Goal: Task Accomplishment & Management: Use online tool/utility

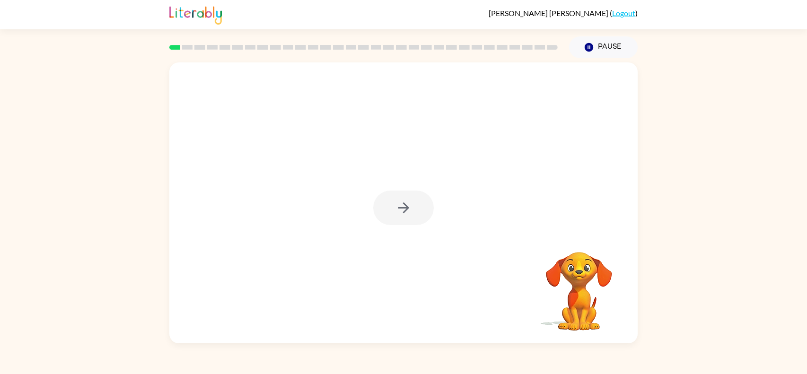
click at [397, 213] on div at bounding box center [403, 208] width 61 height 35
click at [420, 216] on div at bounding box center [403, 208] width 61 height 35
click at [401, 200] on div at bounding box center [403, 208] width 61 height 35
click at [402, 201] on icon "button" at bounding box center [403, 208] width 17 height 17
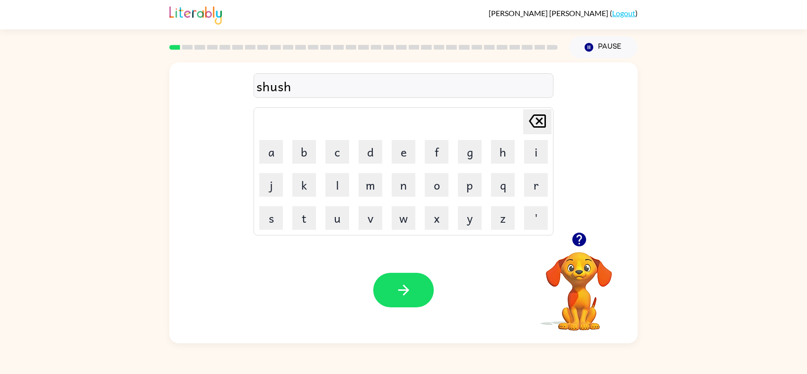
click at [417, 319] on div "Your browser must support playing .mp4 files to use Literably. Please try using…" at bounding box center [403, 290] width 468 height 106
click at [416, 287] on button "button" at bounding box center [403, 290] width 61 height 35
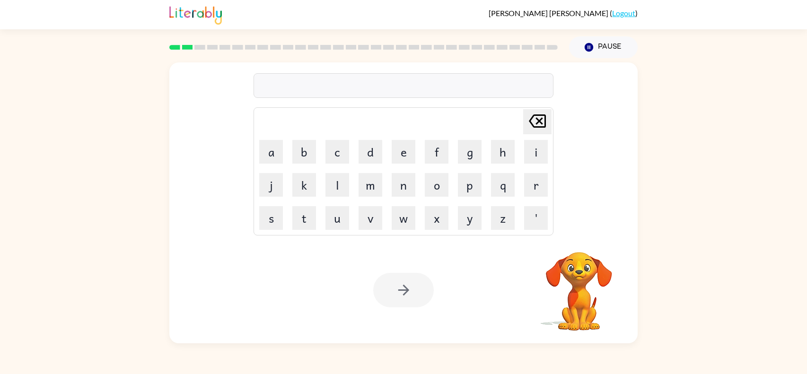
click at [388, 83] on div at bounding box center [403, 85] width 300 height 25
click at [569, 237] on button "button" at bounding box center [579, 239] width 24 height 24
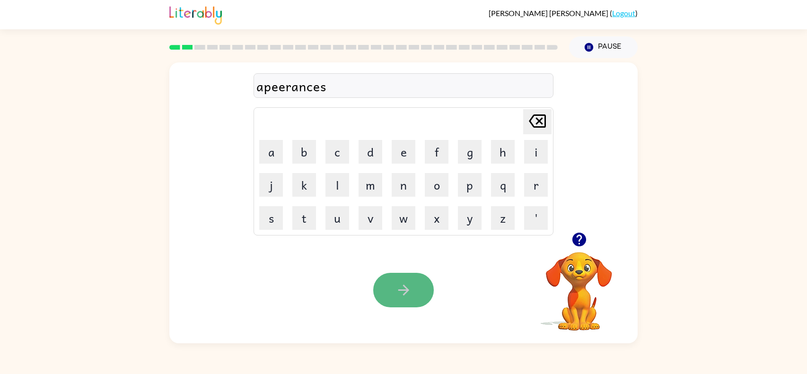
click at [396, 290] on icon "button" at bounding box center [403, 290] width 17 height 17
click at [401, 274] on button "button" at bounding box center [403, 290] width 61 height 35
click at [396, 291] on icon "button" at bounding box center [403, 290] width 17 height 17
click at [401, 304] on button "button" at bounding box center [403, 290] width 61 height 35
click at [404, 281] on button "button" at bounding box center [403, 290] width 61 height 35
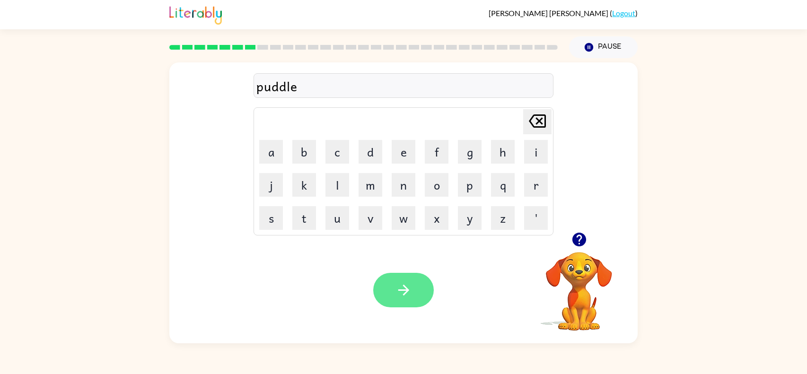
click at [413, 295] on button "button" at bounding box center [403, 290] width 61 height 35
click at [400, 292] on icon "button" at bounding box center [403, 290] width 17 height 17
click at [414, 295] on button "button" at bounding box center [403, 290] width 61 height 35
click at [403, 290] on icon "button" at bounding box center [403, 290] width 11 height 11
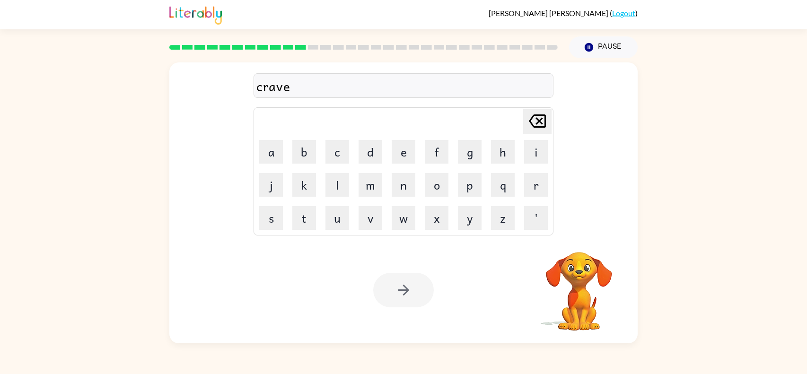
click at [417, 293] on div at bounding box center [403, 290] width 61 height 35
click at [397, 286] on icon "button" at bounding box center [403, 290] width 17 height 17
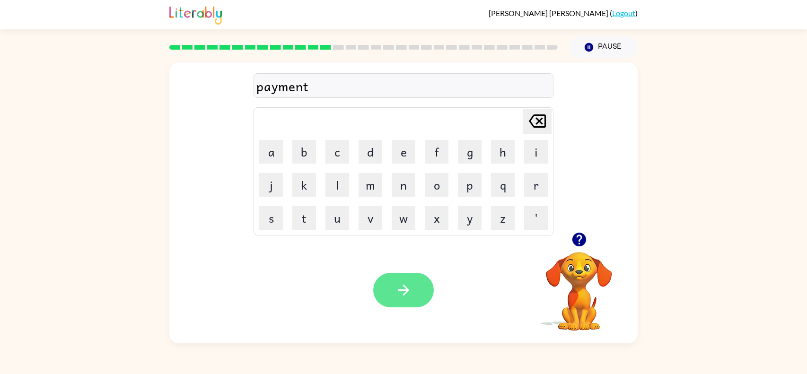
click at [397, 290] on icon "button" at bounding box center [403, 290] width 17 height 17
click at [392, 298] on button "button" at bounding box center [403, 290] width 61 height 35
click at [416, 273] on div at bounding box center [403, 290] width 61 height 35
click at [398, 288] on icon "button" at bounding box center [403, 290] width 17 height 17
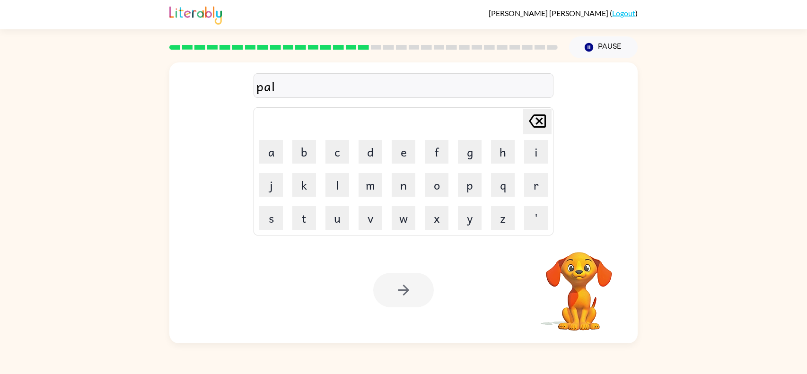
click at [403, 296] on div at bounding box center [403, 290] width 61 height 35
click at [404, 298] on div at bounding box center [403, 290] width 61 height 35
click at [419, 273] on button "button" at bounding box center [403, 290] width 61 height 35
click at [410, 283] on icon "button" at bounding box center [403, 290] width 17 height 17
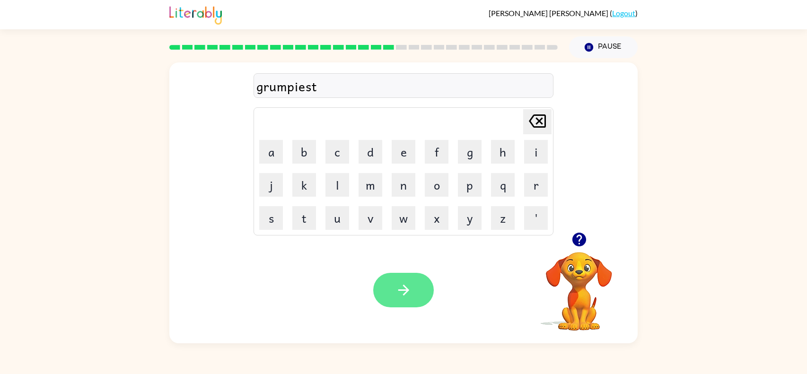
click at [397, 282] on icon "button" at bounding box center [403, 290] width 17 height 17
click at [401, 287] on icon "button" at bounding box center [403, 290] width 17 height 17
click at [416, 300] on div at bounding box center [403, 290] width 61 height 35
click at [401, 280] on button "button" at bounding box center [403, 290] width 61 height 35
click at [407, 289] on icon "button" at bounding box center [403, 290] width 11 height 11
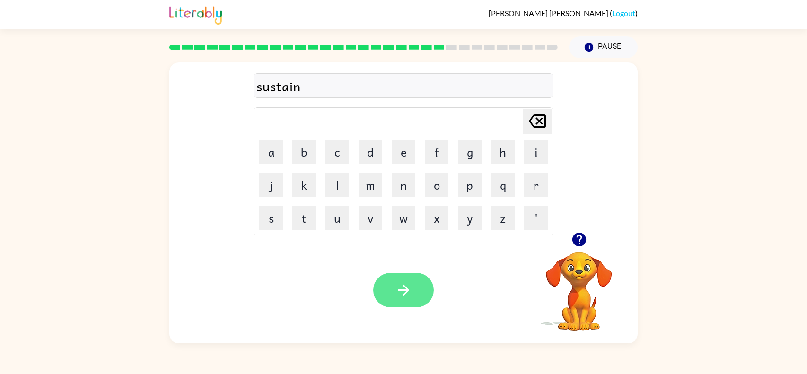
click at [421, 290] on button "button" at bounding box center [403, 290] width 61 height 35
click at [416, 281] on button "button" at bounding box center [403, 290] width 61 height 35
click at [414, 296] on button "button" at bounding box center [403, 290] width 61 height 35
click at [414, 295] on button "button" at bounding box center [403, 290] width 61 height 35
click at [394, 305] on button "button" at bounding box center [403, 290] width 61 height 35
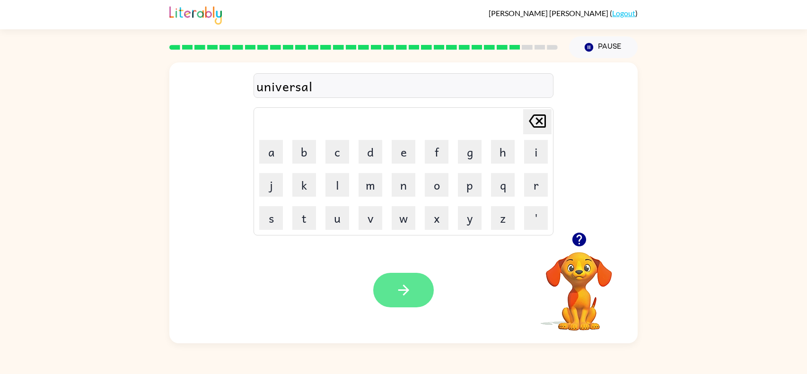
click at [413, 285] on button "button" at bounding box center [403, 290] width 61 height 35
click at [404, 294] on icon "button" at bounding box center [403, 290] width 11 height 11
click at [419, 292] on button "button" at bounding box center [403, 290] width 61 height 35
